Goal: Task Accomplishment & Management: Manage account settings

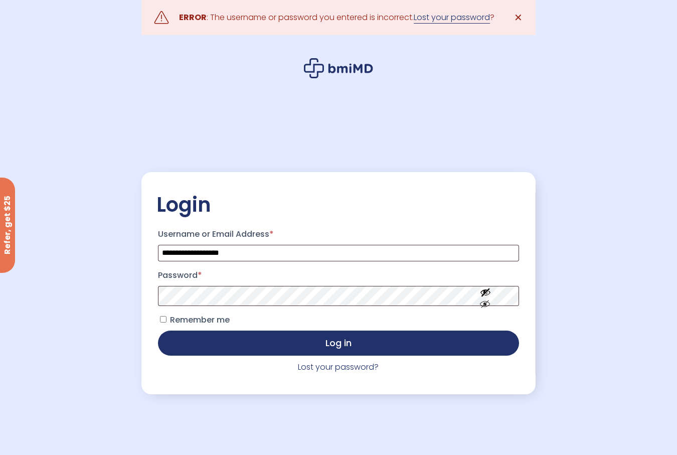
click at [453, 20] on link "Lost your password" at bounding box center [451, 18] width 76 height 12
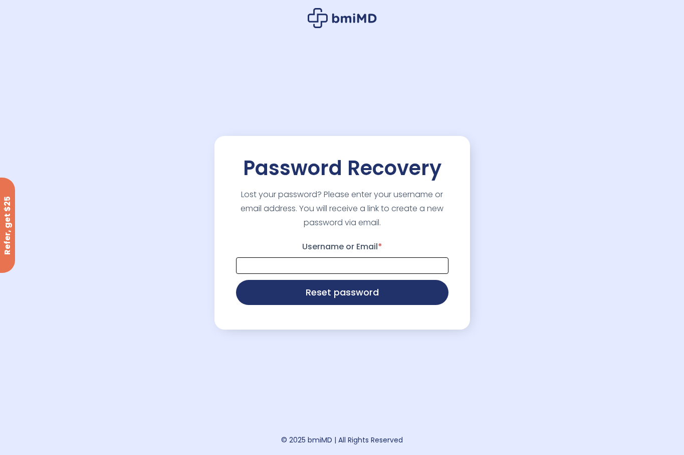
click at [276, 267] on input "Username or Email *" at bounding box center [342, 265] width 213 height 17
type input "**********"
click at [320, 292] on button "Reset password" at bounding box center [342, 291] width 213 height 25
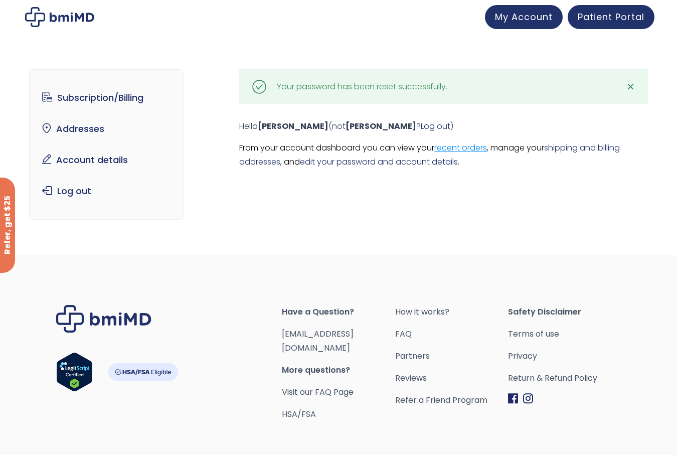
click at [468, 148] on link "recent orders" at bounding box center [460, 148] width 53 height 12
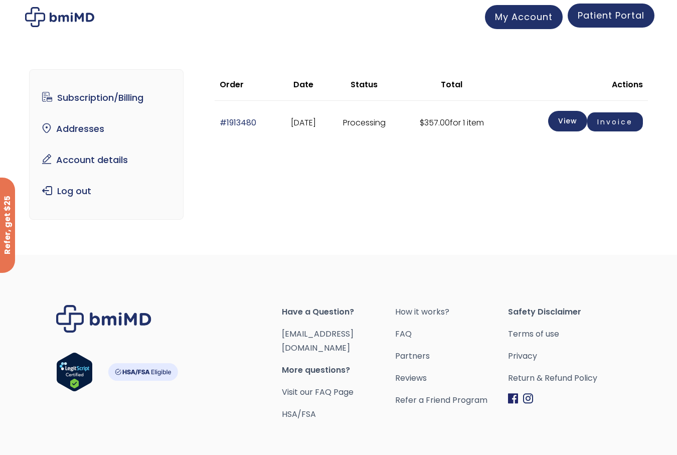
click at [581, 21] on span "Patient Portal" at bounding box center [610, 15] width 67 height 13
